Goal: Task Accomplishment & Management: Use online tool/utility

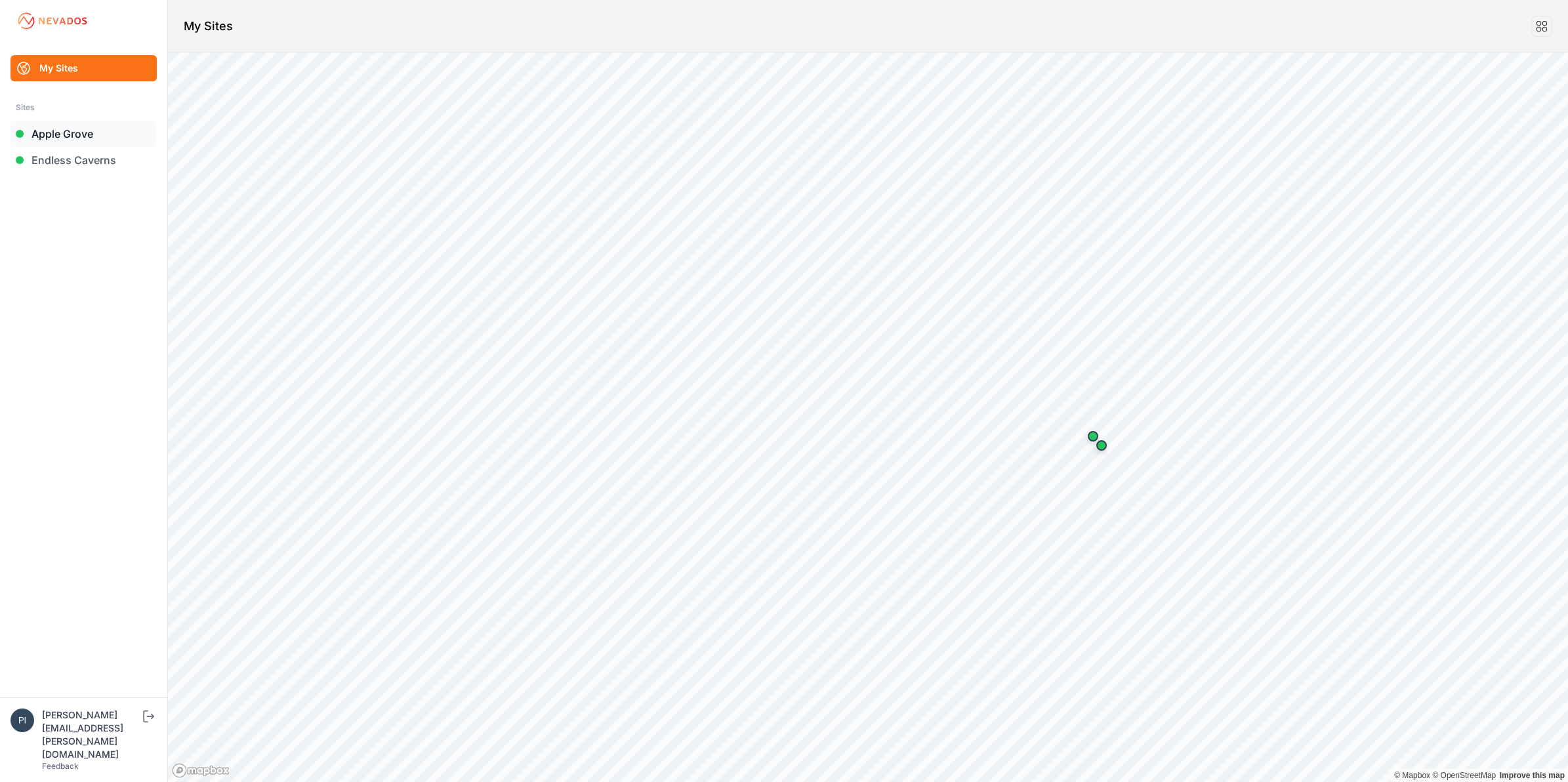
click at [115, 135] on link "Apple Grove" at bounding box center [84, 134] width 146 height 26
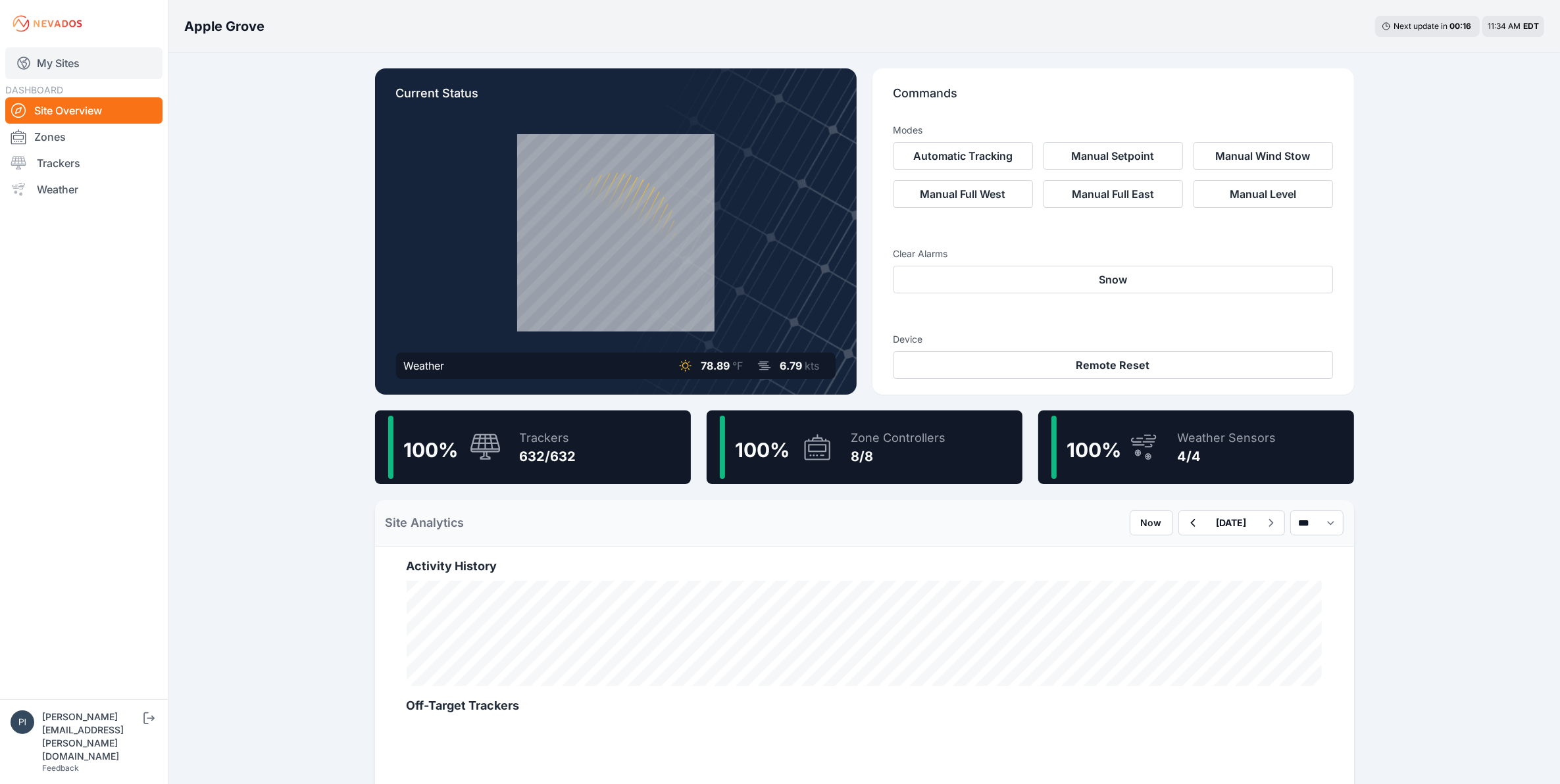
click at [44, 61] on link "My Sites" at bounding box center [83, 63] width 157 height 31
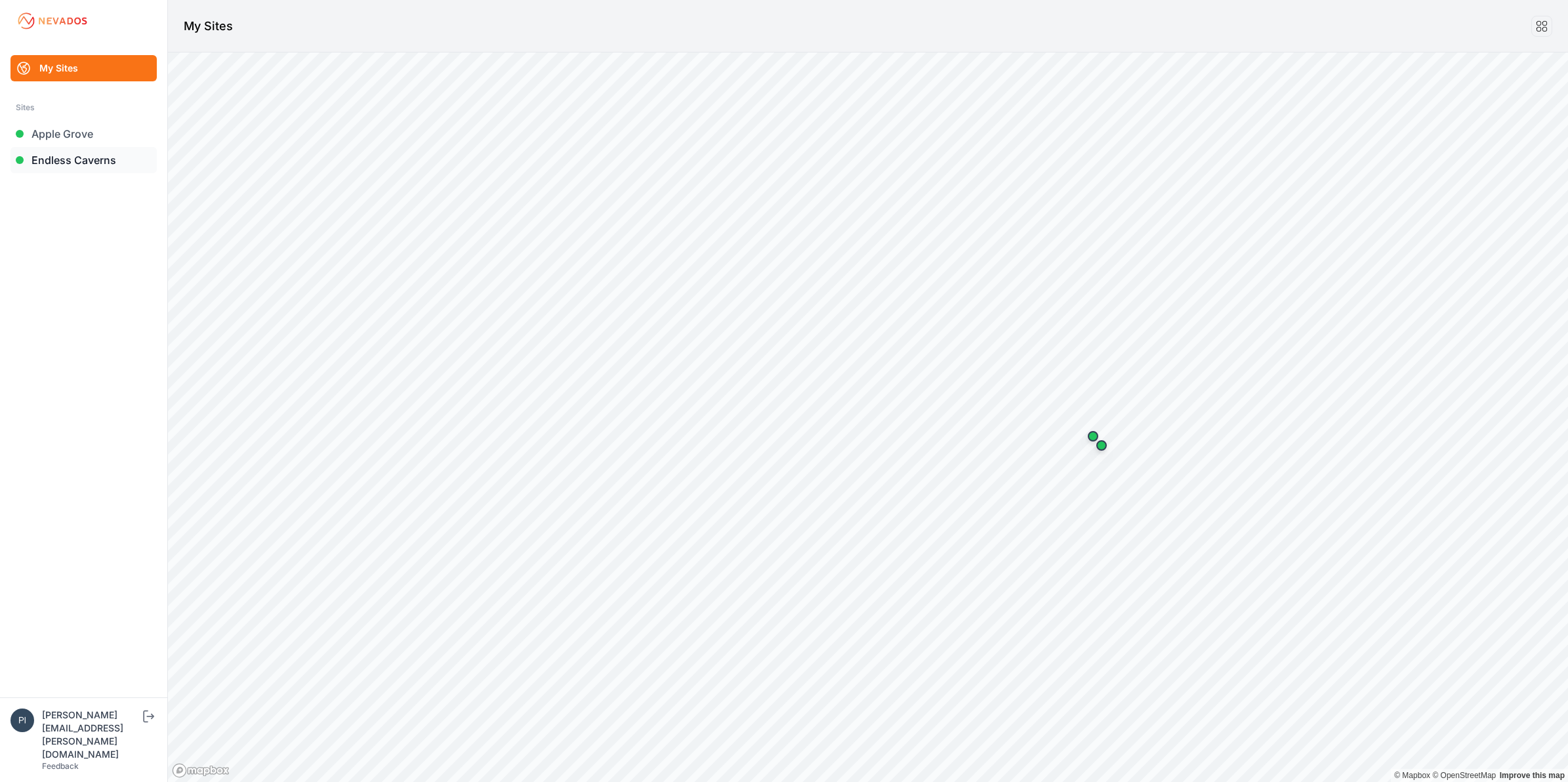
click at [50, 162] on link "Endless Caverns" at bounding box center [84, 160] width 146 height 26
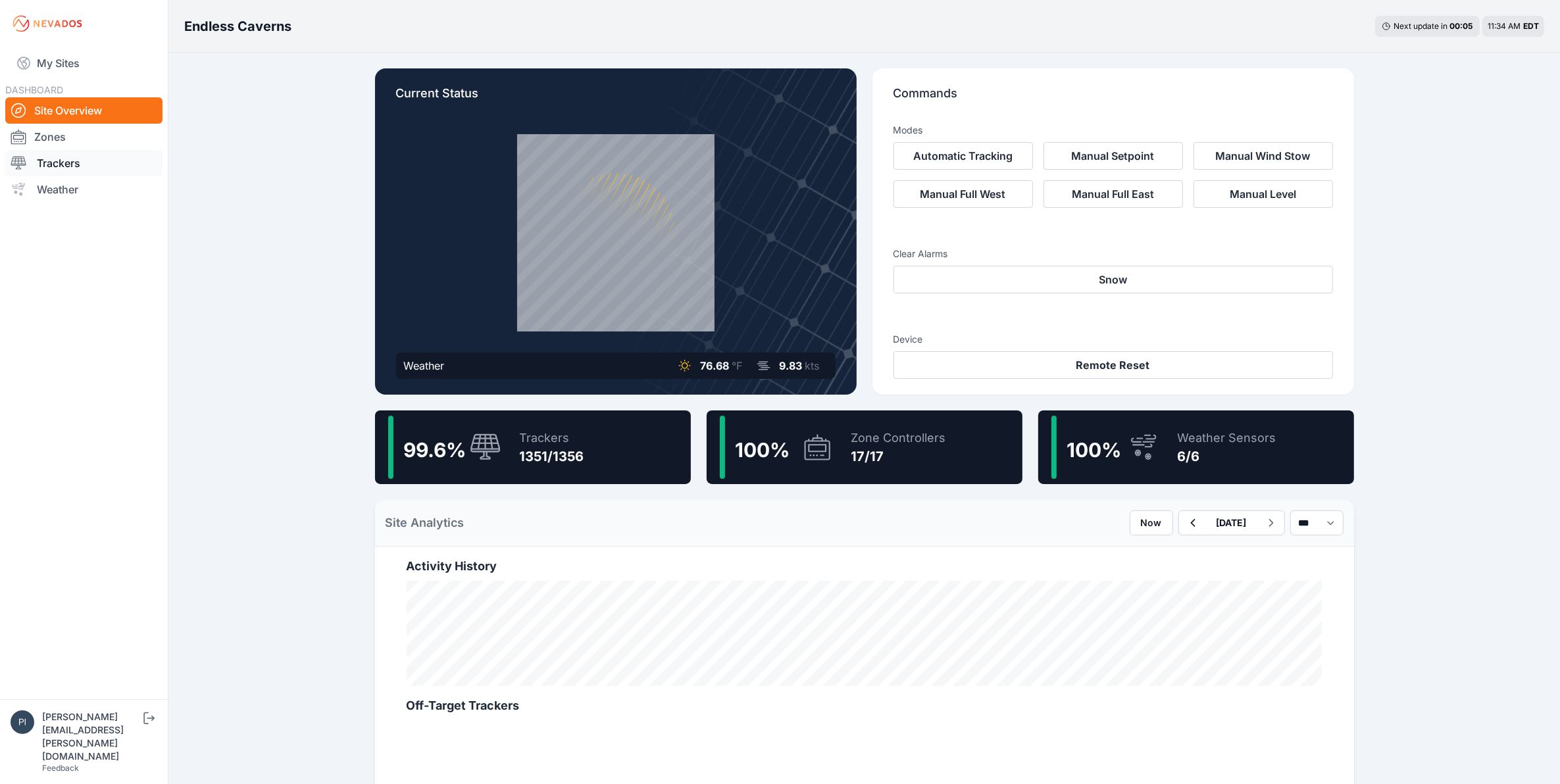
click at [97, 153] on link "Trackers" at bounding box center [83, 163] width 157 height 26
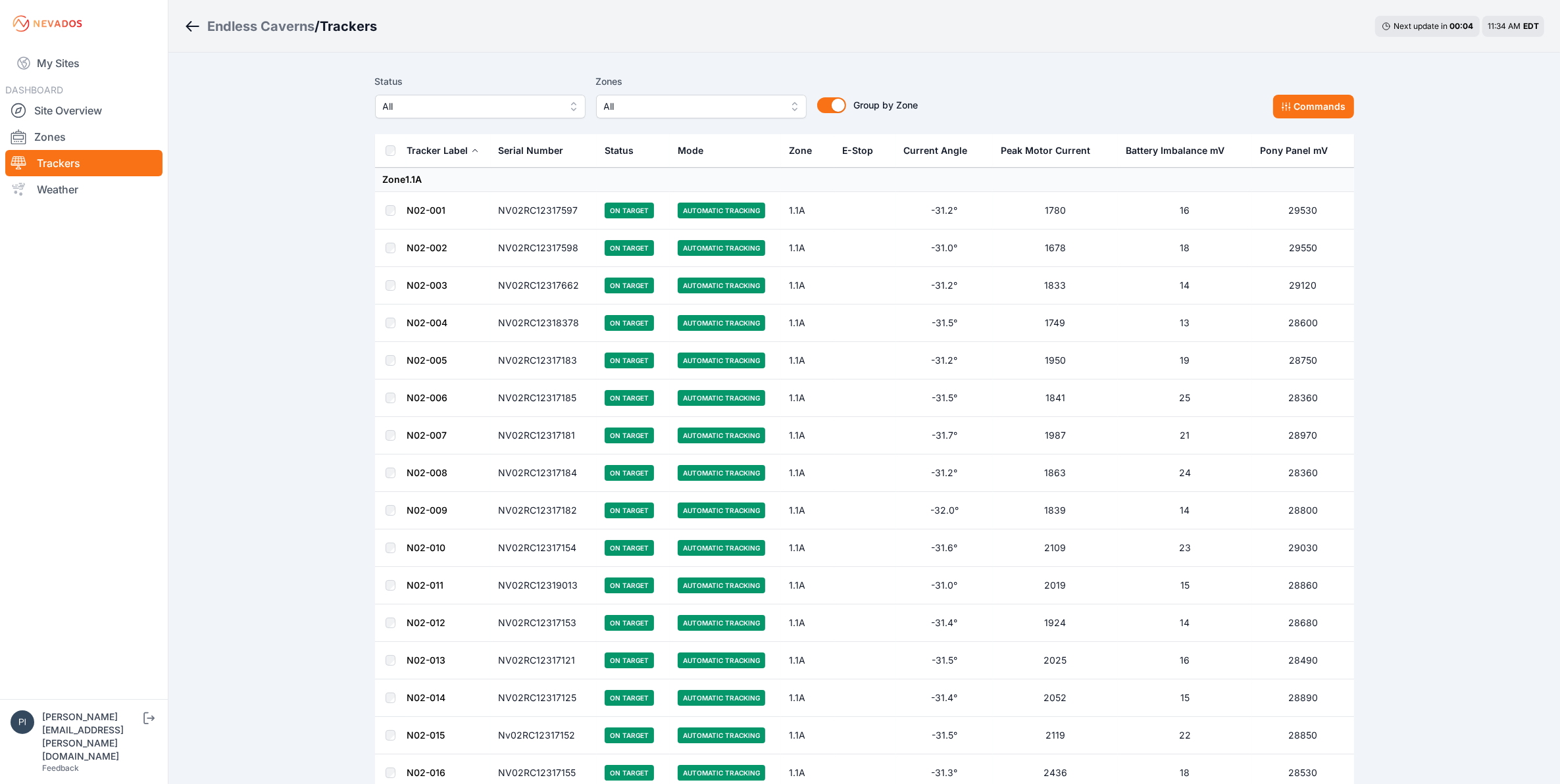
click at [478, 123] on div "Status All Zones All Group by Zone Group by Zone Commands" at bounding box center [865, 101] width 979 height 66
click at [481, 118] on div "Status All Zones All Group by Zone Group by Zone Commands" at bounding box center [865, 101] width 979 height 66
click at [481, 117] on button "All" at bounding box center [481, 106] width 211 height 24
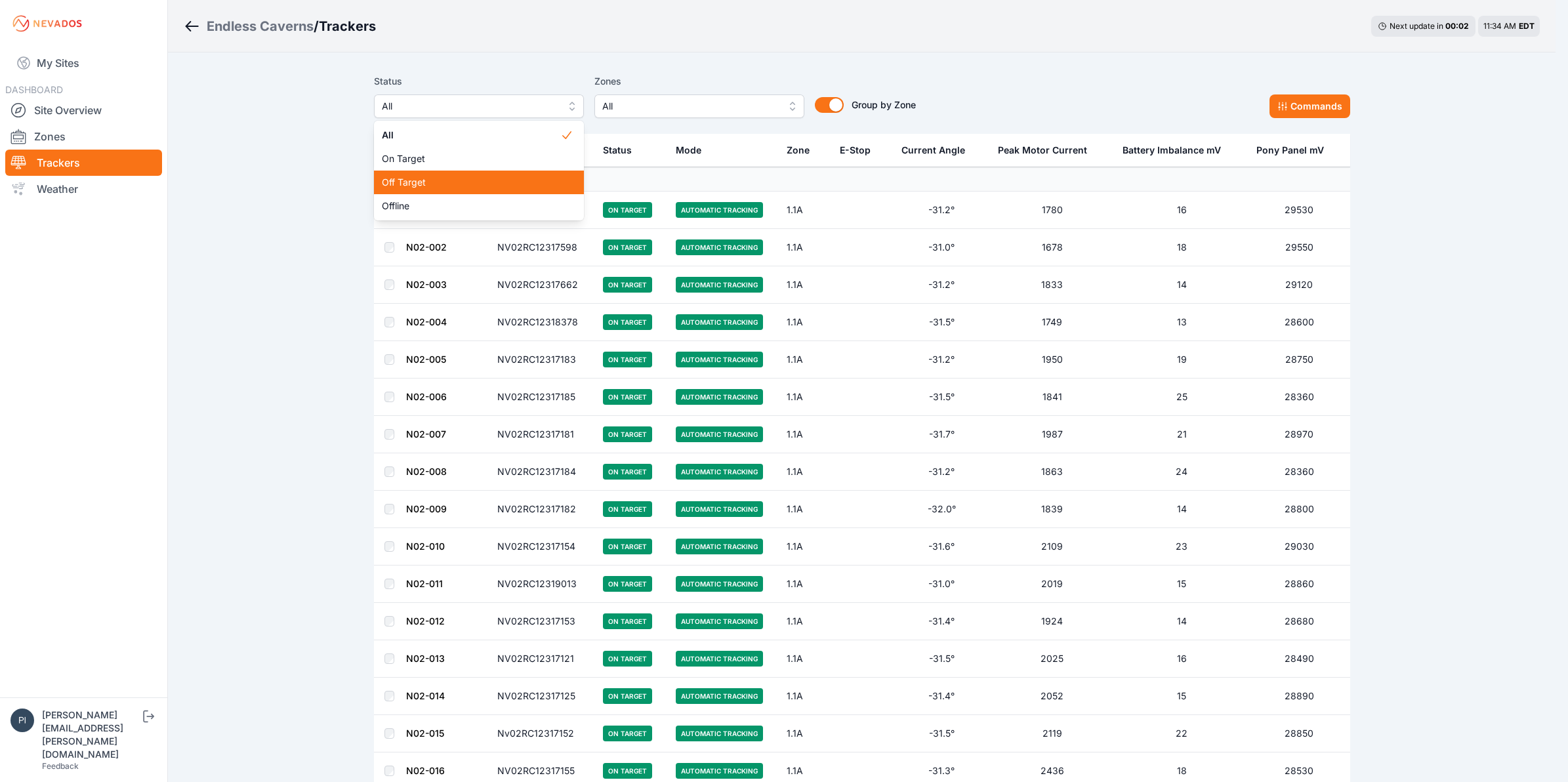
click at [474, 185] on span "Off Target" at bounding box center [471, 182] width 179 height 13
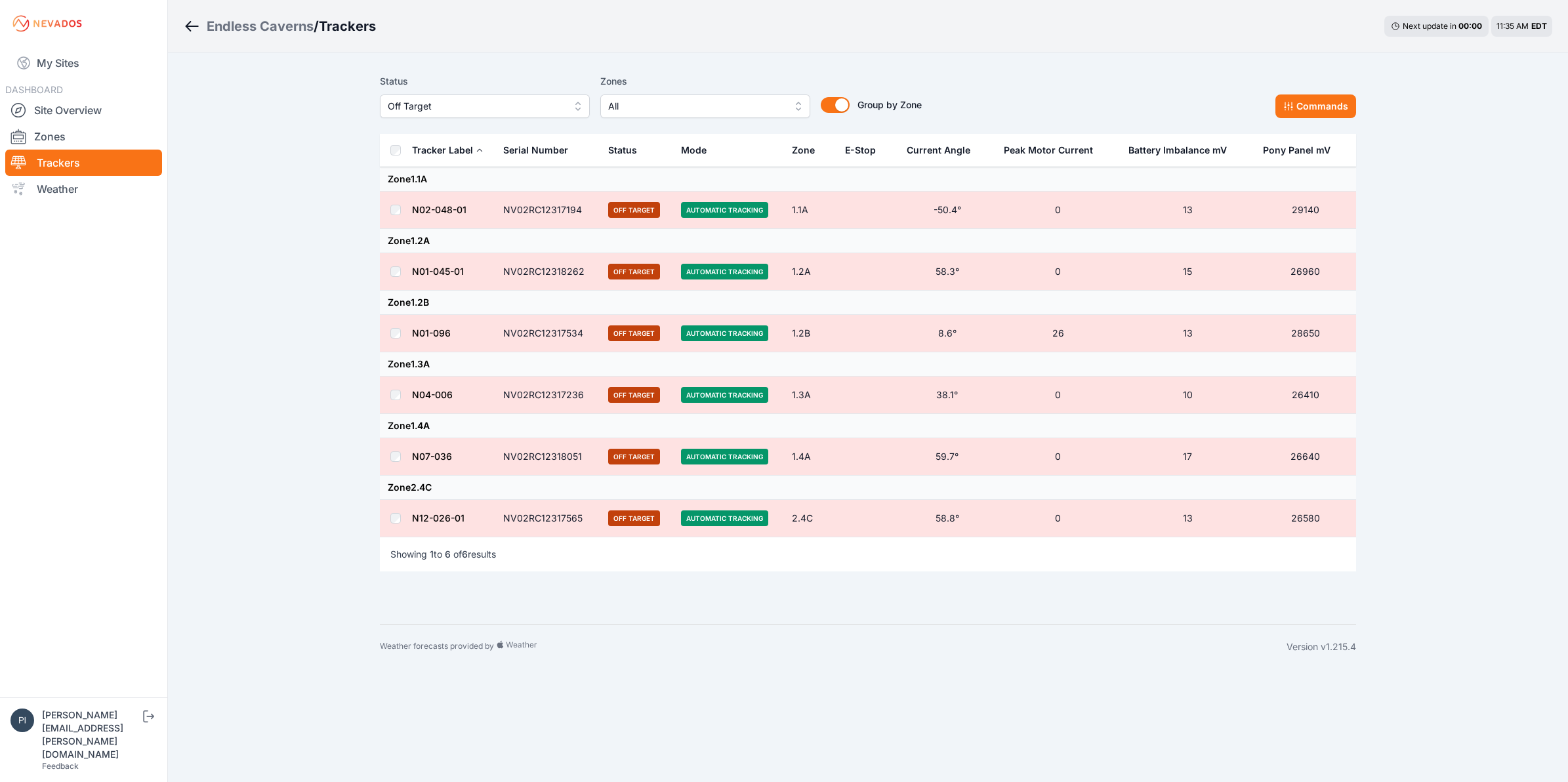
click at [1360, 96] on div "Status Off Target Zones All Group by Zone Group by Zone Commands Tracker Label …" at bounding box center [868, 338] width 1008 height 572
click at [1344, 102] on button "Commands" at bounding box center [1316, 106] width 80 height 24
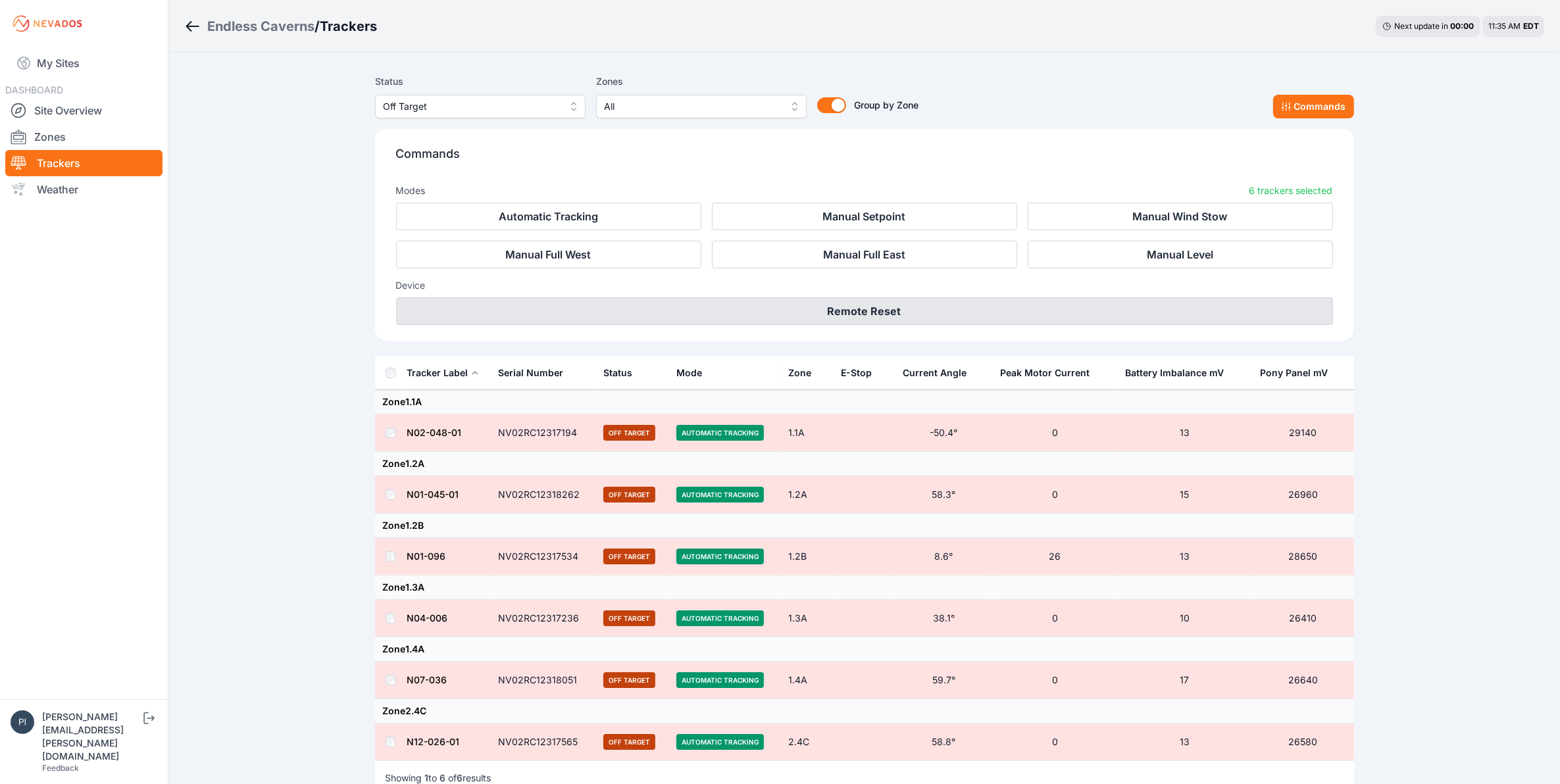
click at [941, 318] on button "Remote Reset" at bounding box center [864, 311] width 937 height 28
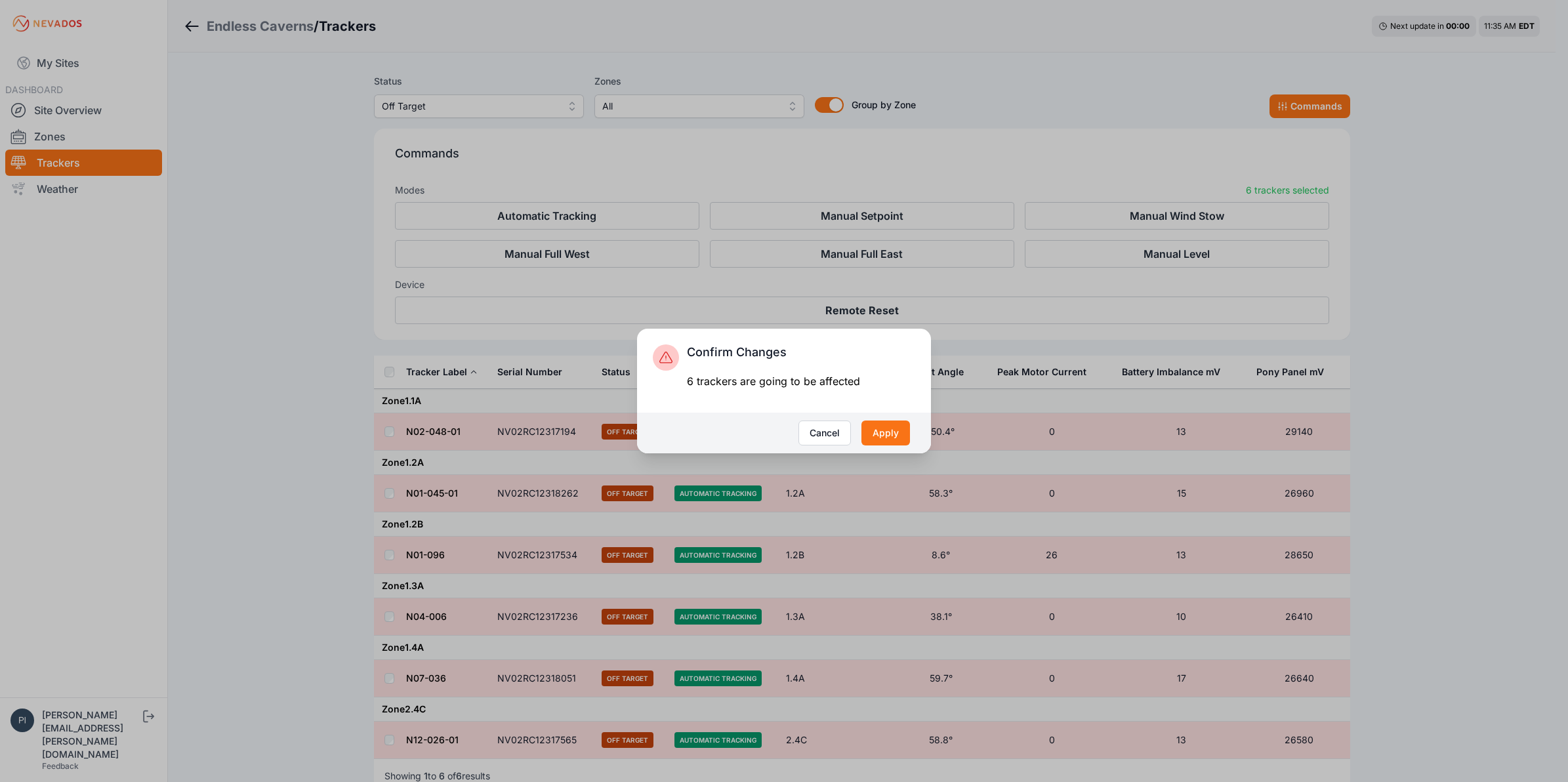
click at [911, 440] on div "Cancel Apply" at bounding box center [784, 433] width 294 height 41
click at [897, 435] on button "Apply" at bounding box center [885, 433] width 48 height 25
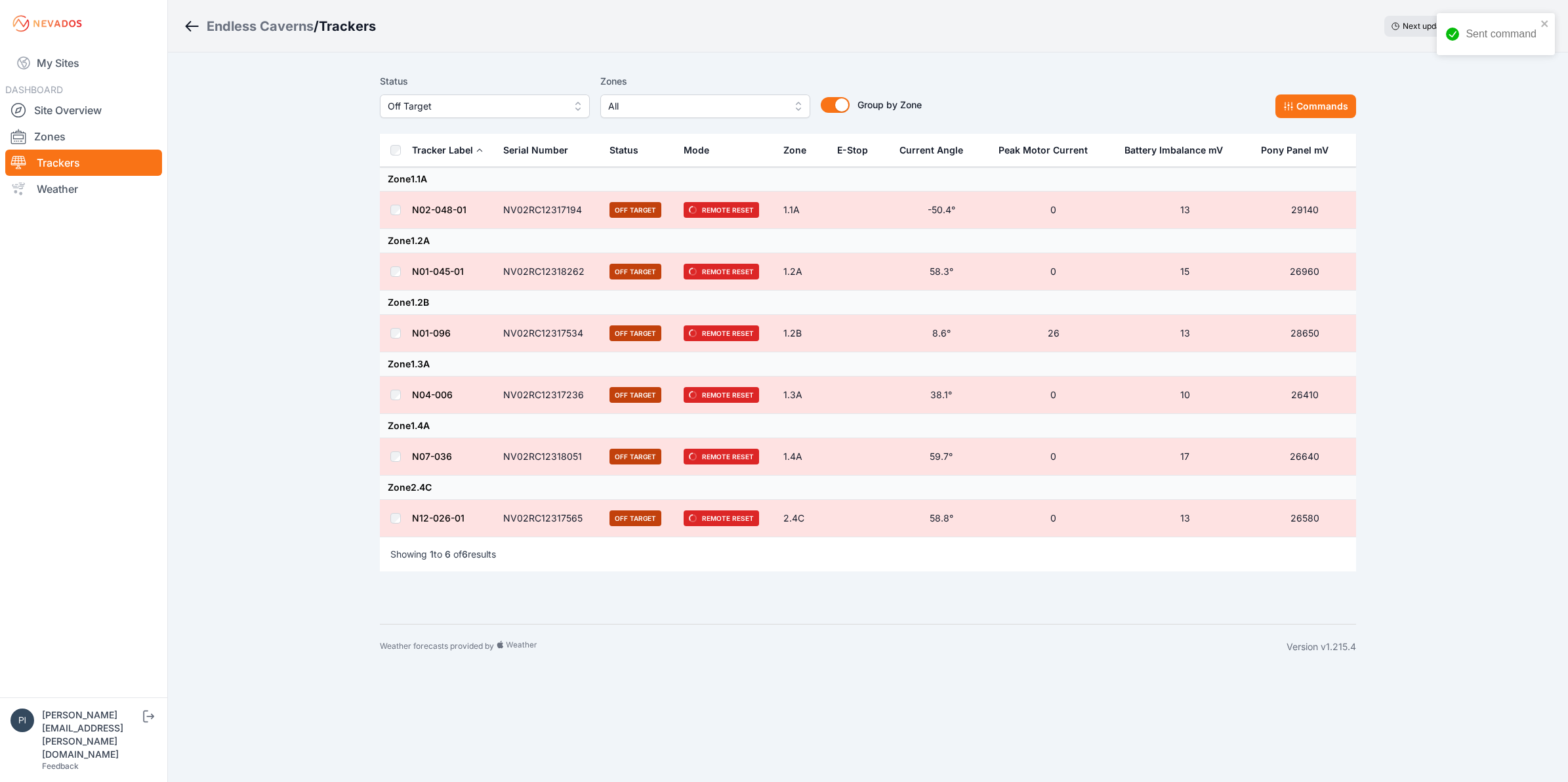
click at [418, 106] on span "Off Target" at bounding box center [476, 106] width 176 height 16
click at [405, 208] on span "Offline" at bounding box center [478, 206] width 179 height 13
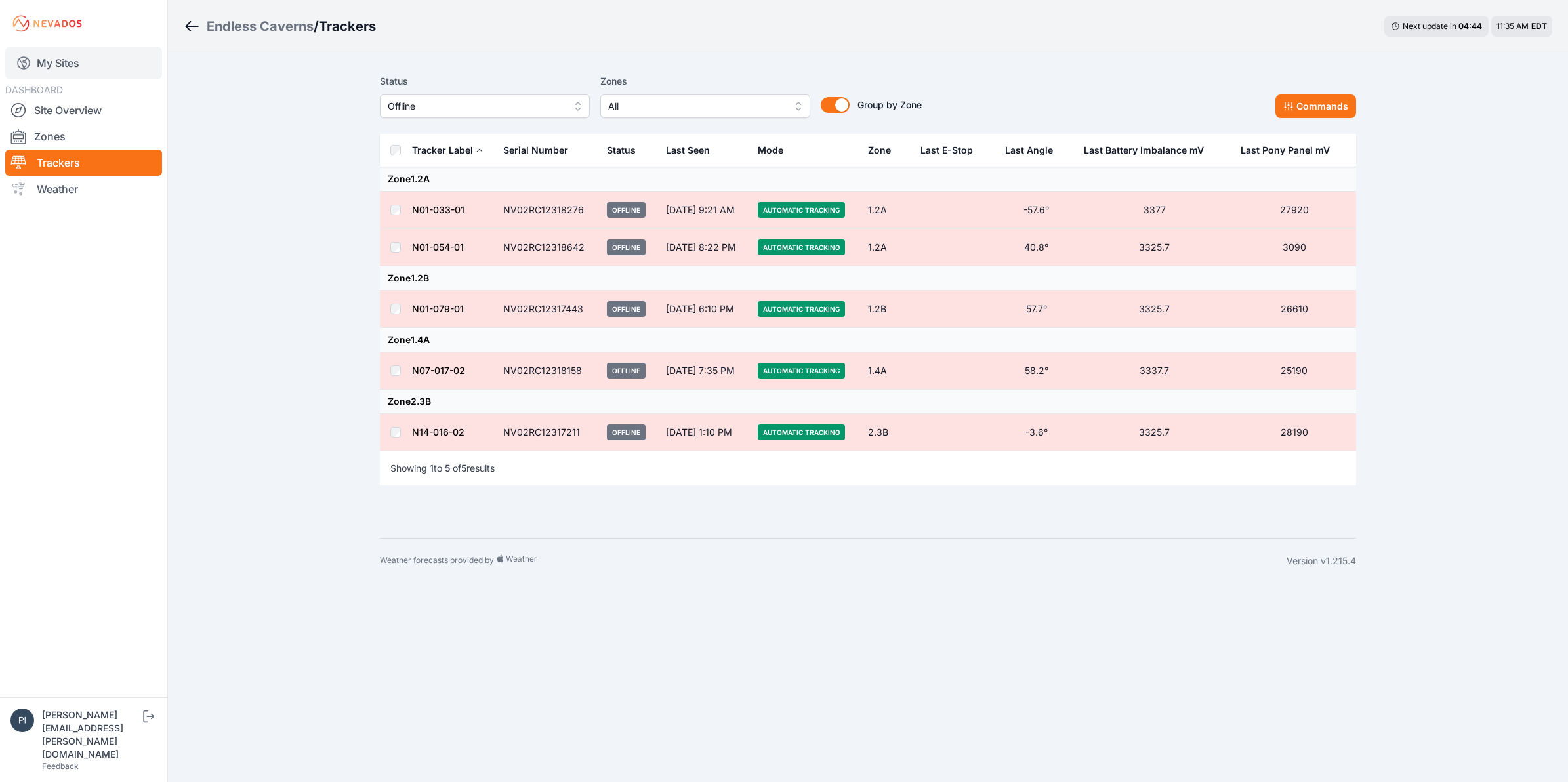
click at [80, 73] on link "My Sites" at bounding box center [83, 63] width 157 height 31
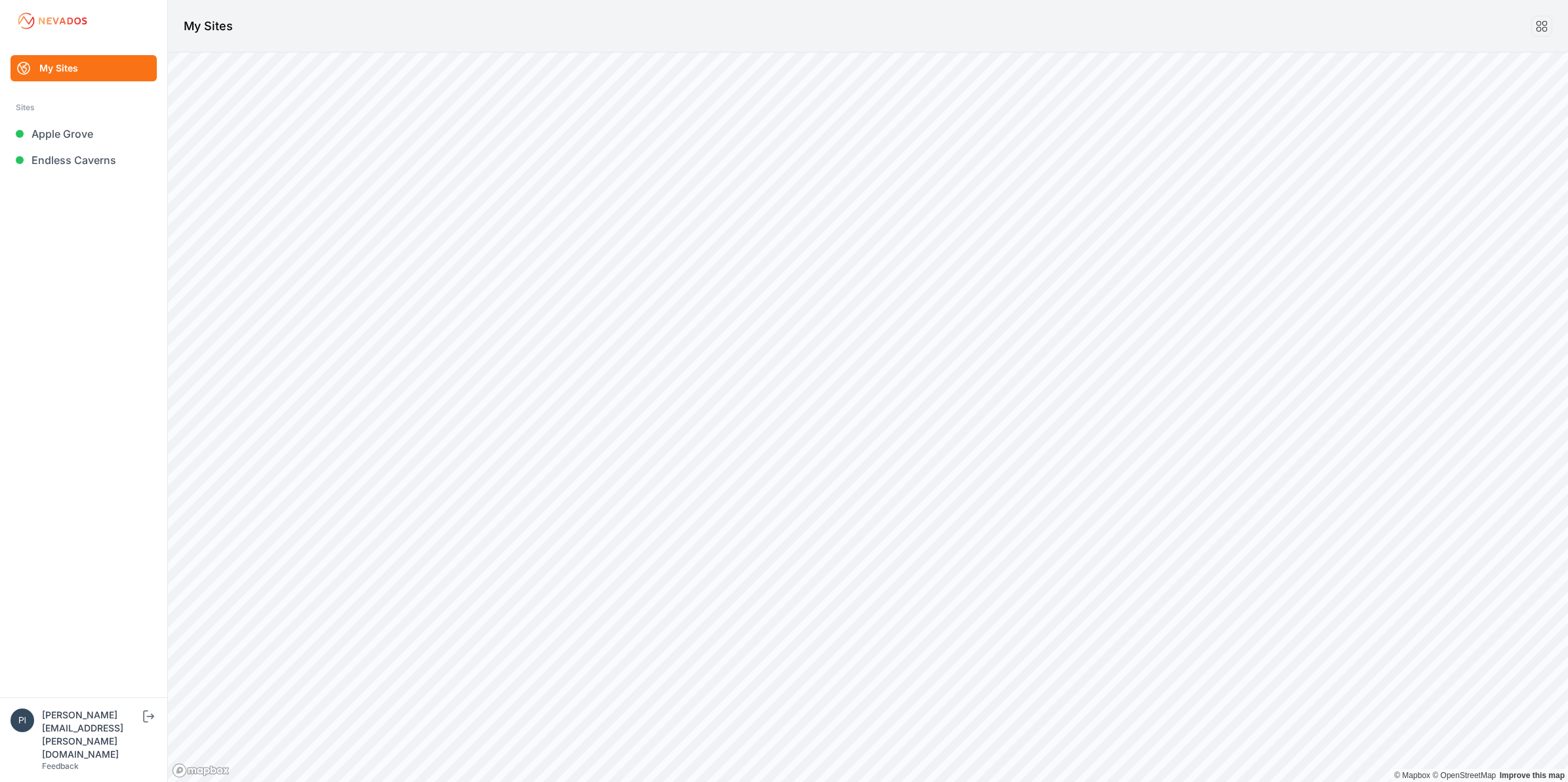
click at [375, 0] on html "My Sites Sites Apple Grove Endless Caverns piotr.kolodziejczyk@energix-group.co…" at bounding box center [784, 391] width 1568 height 782
